Goal: Navigation & Orientation: Find specific page/section

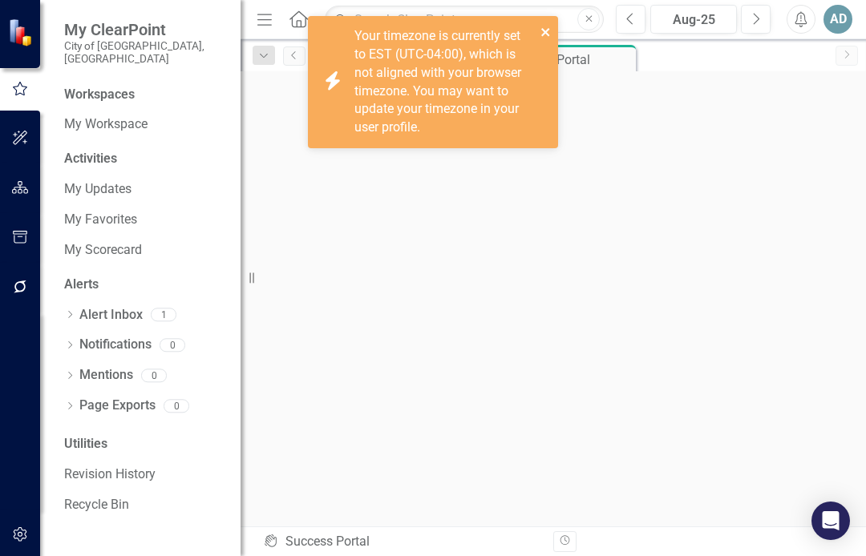
click at [545, 30] on icon "close" at bounding box center [545, 32] width 11 height 13
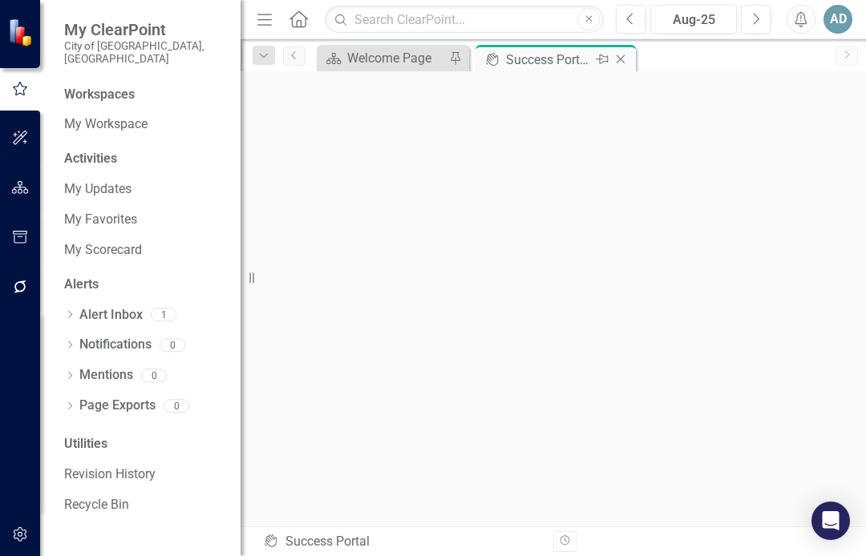
click at [535, 56] on div "Success Portal" at bounding box center [549, 60] width 86 height 20
click at [121, 306] on link "Alert Inbox" at bounding box center [110, 315] width 63 height 18
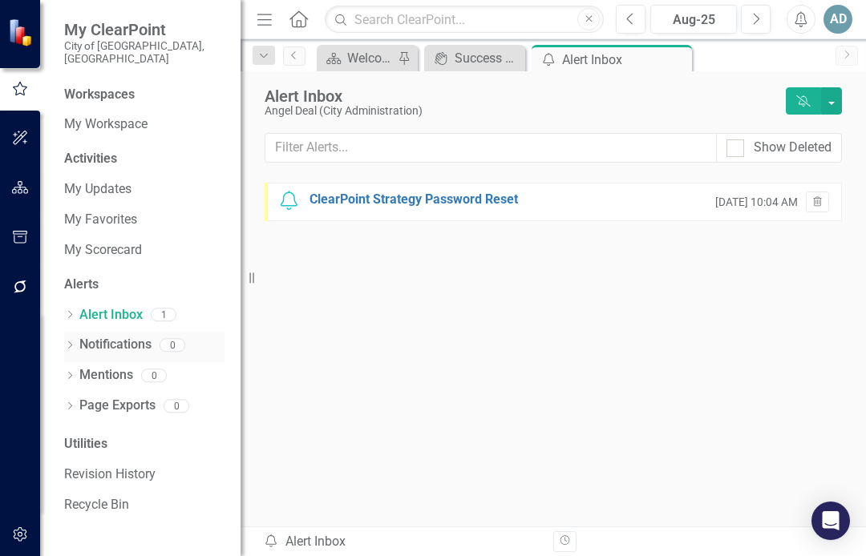
click at [111, 336] on link "Notifications" at bounding box center [115, 345] width 72 height 18
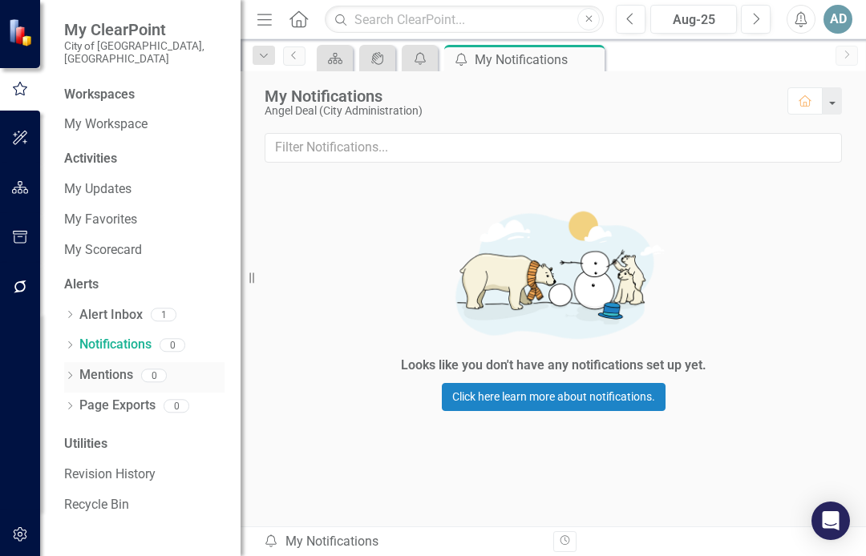
click at [105, 366] on link "Mentions" at bounding box center [106, 375] width 54 height 18
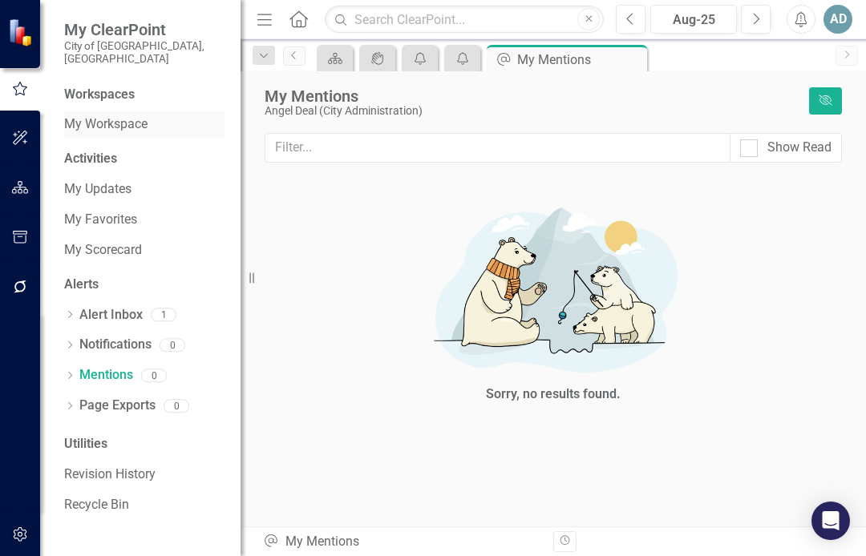
click at [114, 115] on link "My Workspace" at bounding box center [144, 124] width 160 height 18
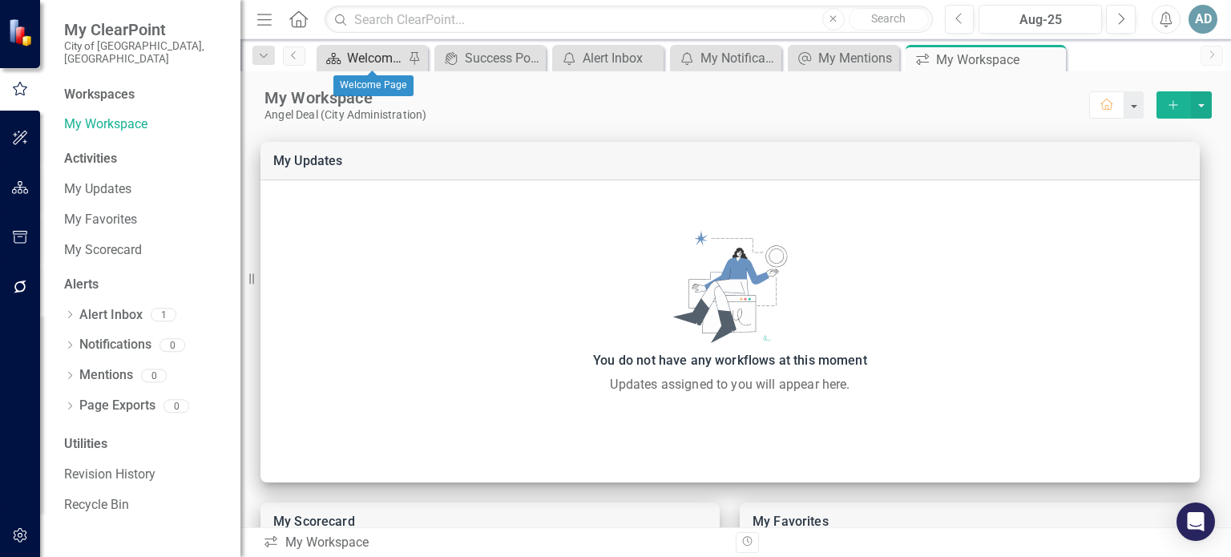
click at [378, 56] on div "Welcome Page" at bounding box center [375, 58] width 57 height 20
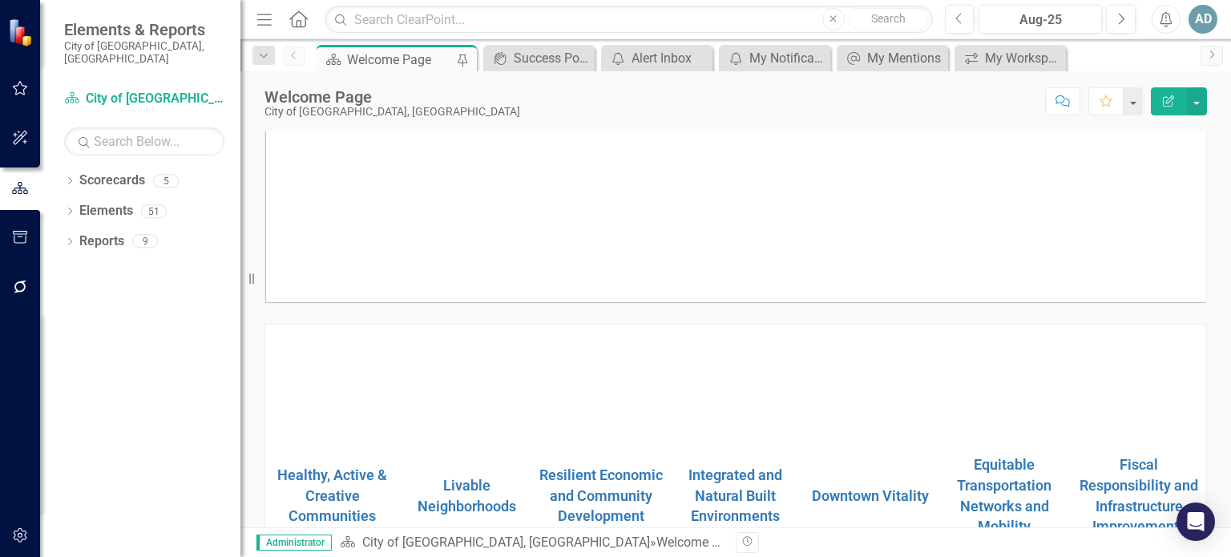
scroll to position [119, 0]
